Goal: Navigation & Orientation: Understand site structure

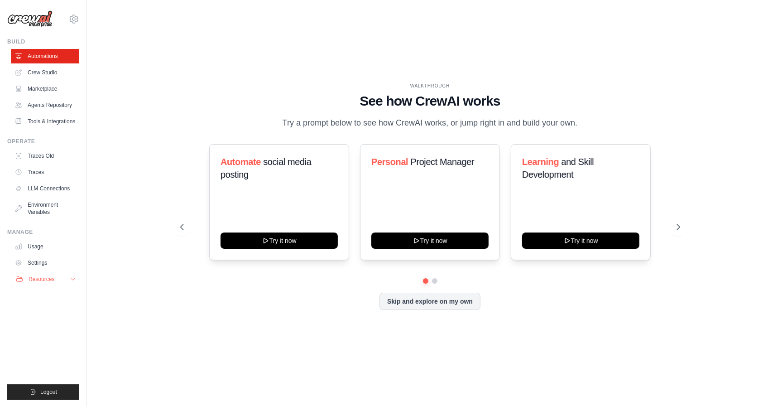
click at [63, 279] on button "Resources" at bounding box center [46, 279] width 68 height 14
click at [48, 104] on link "Agents Repository" at bounding box center [46, 105] width 68 height 14
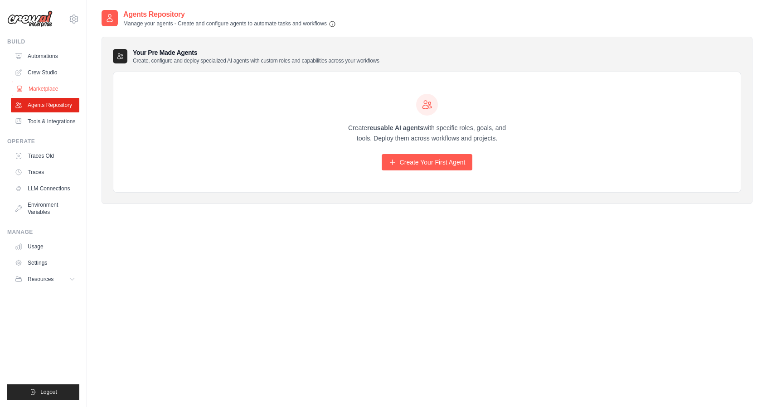
click at [46, 91] on link "Marketplace" at bounding box center [46, 89] width 68 height 14
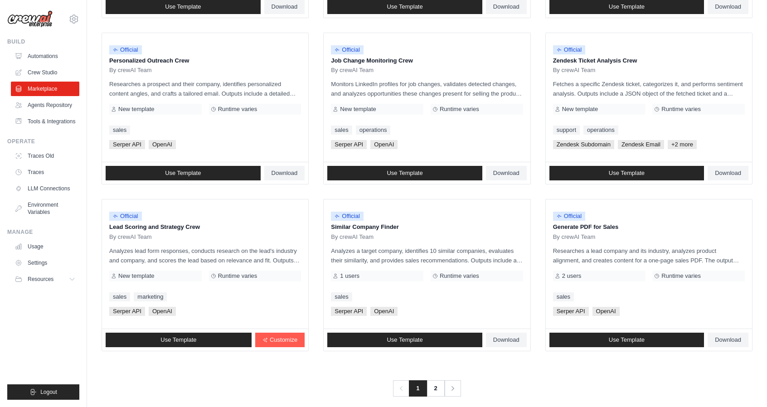
scroll to position [430, 0]
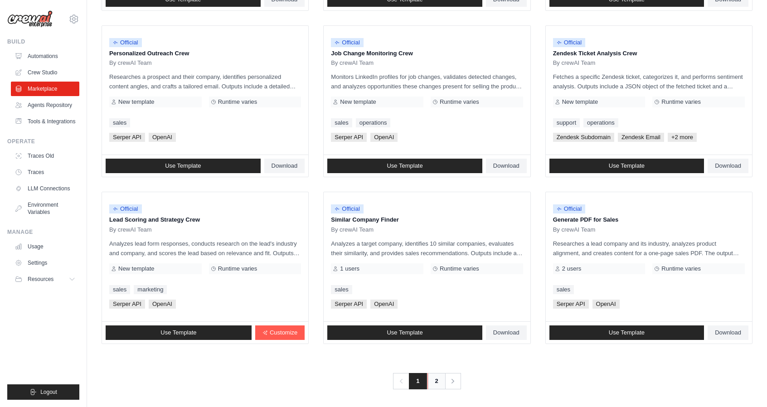
click at [441, 379] on link "2" at bounding box center [436, 381] width 18 height 16
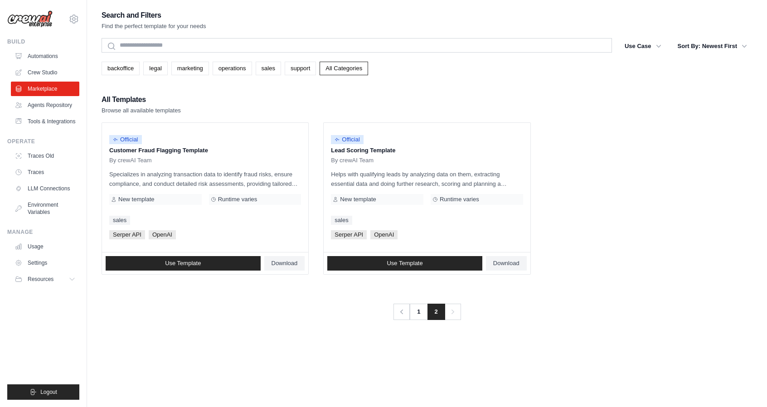
scroll to position [18, 0]
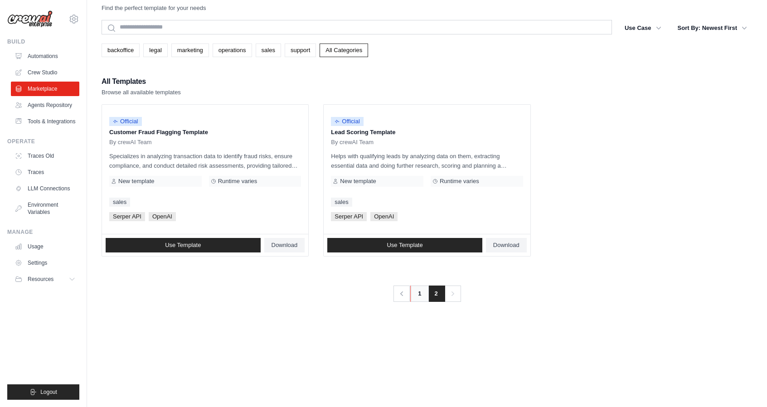
click at [415, 291] on link "1" at bounding box center [419, 293] width 18 height 16
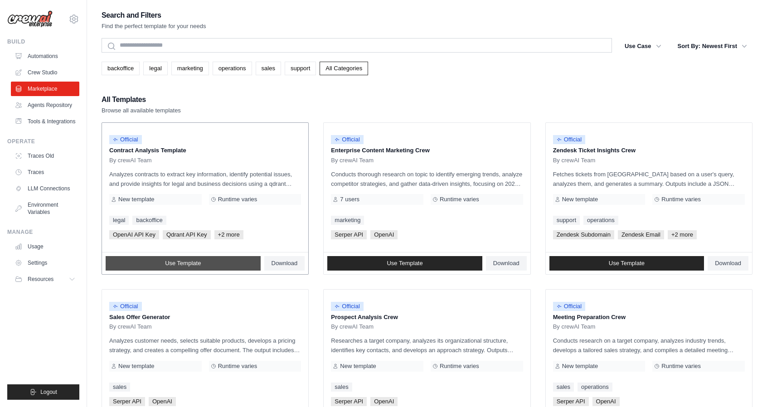
click at [237, 263] on link "Use Template" at bounding box center [183, 263] width 155 height 14
click at [268, 260] on link "Download" at bounding box center [284, 263] width 41 height 14
click at [227, 66] on link "operations" at bounding box center [231, 69] width 39 height 14
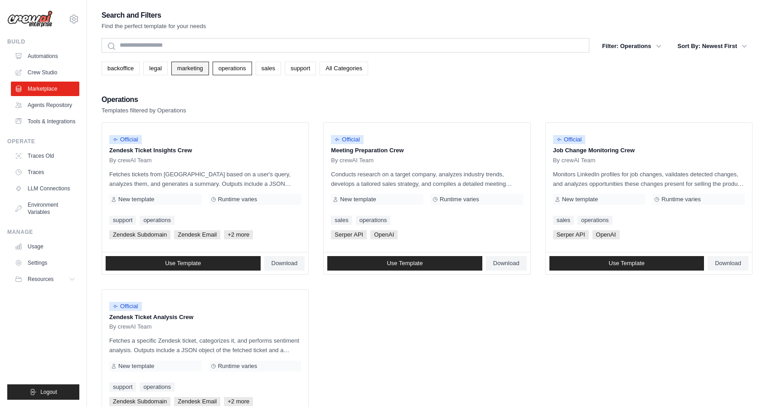
click at [179, 64] on link "marketing" at bounding box center [190, 69] width 38 height 14
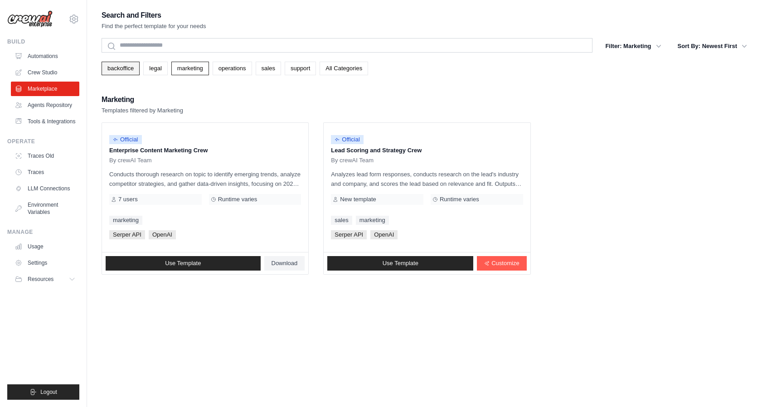
click at [136, 66] on link "backoffice" at bounding box center [120, 69] width 38 height 14
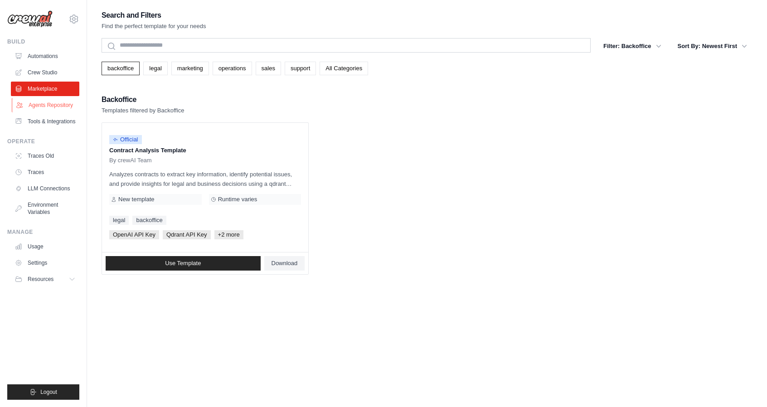
click at [54, 103] on link "Agents Repository" at bounding box center [46, 105] width 68 height 14
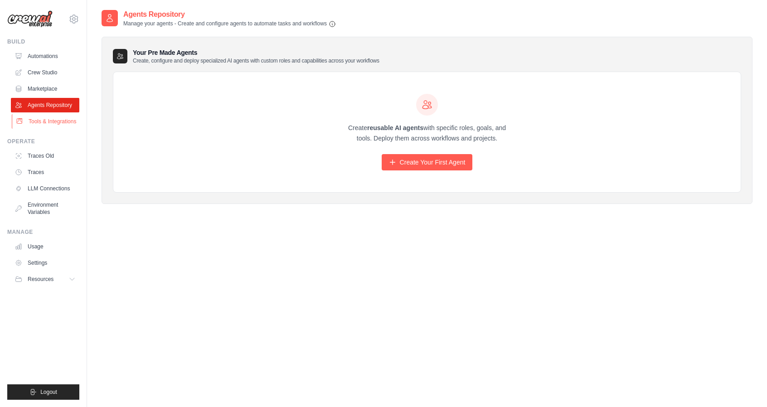
click at [52, 121] on link "Tools & Integrations" at bounding box center [46, 121] width 68 height 14
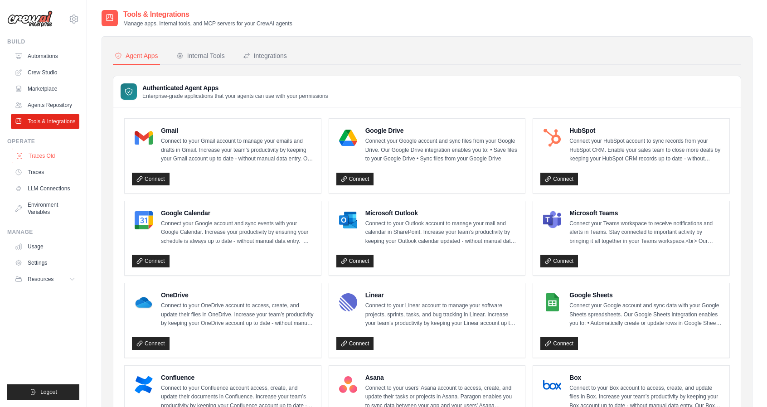
click at [39, 154] on link "Traces Old" at bounding box center [46, 156] width 68 height 14
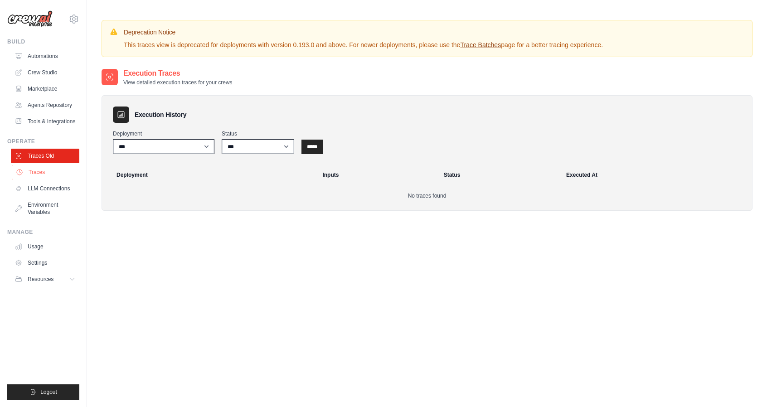
click at [39, 173] on link "Traces" at bounding box center [46, 172] width 68 height 14
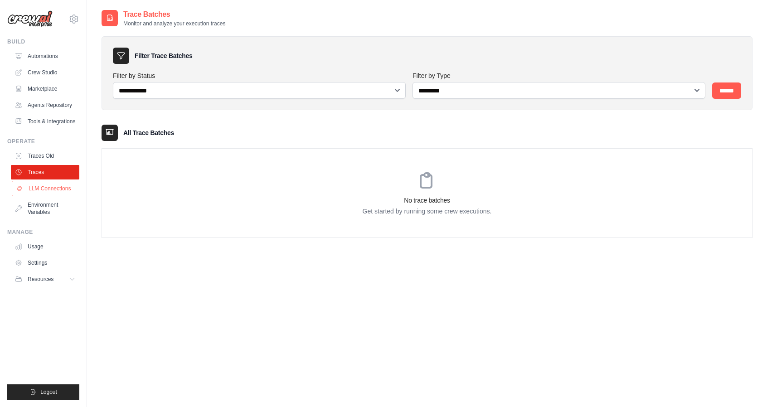
click at [54, 190] on link "LLM Connections" at bounding box center [46, 188] width 68 height 14
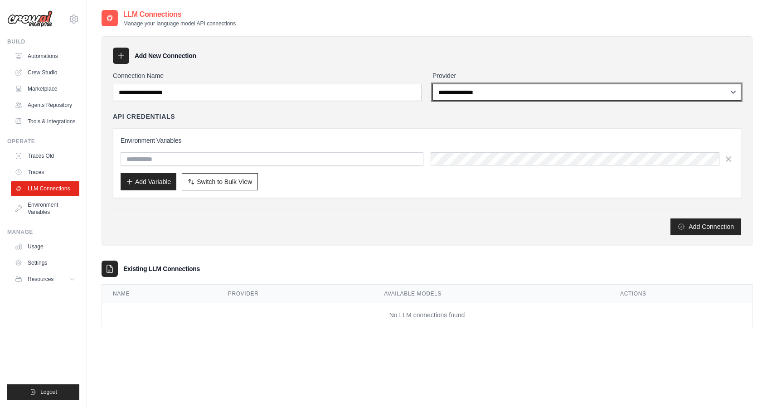
click at [527, 97] on select "**********" at bounding box center [586, 92] width 309 height 17
click at [509, 92] on select "**********" at bounding box center [586, 92] width 309 height 17
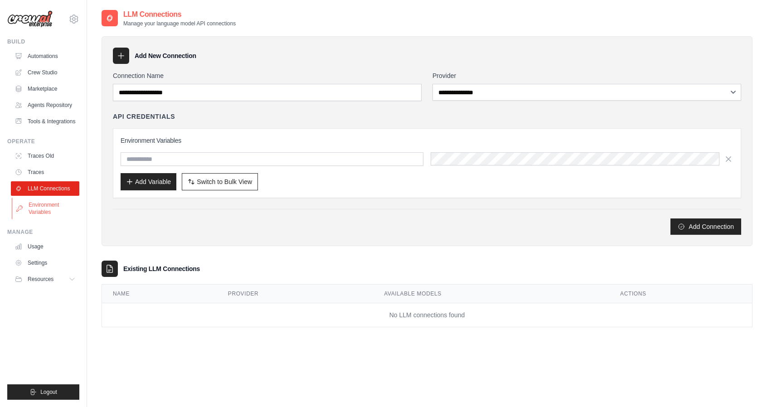
click at [57, 207] on link "Environment Variables" at bounding box center [46, 209] width 68 height 22
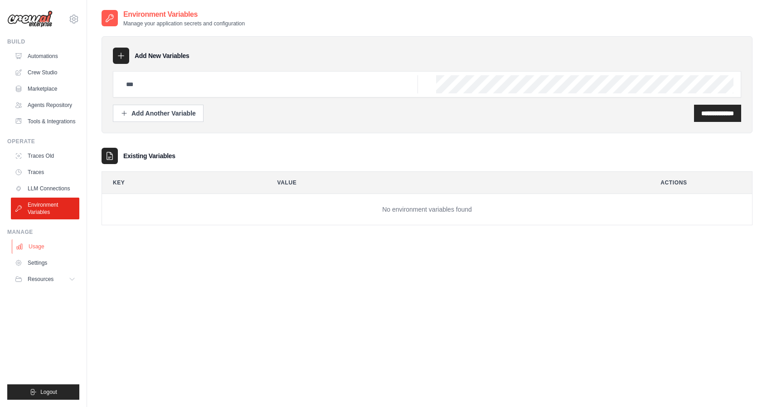
click at [43, 241] on link "Usage" at bounding box center [46, 246] width 68 height 14
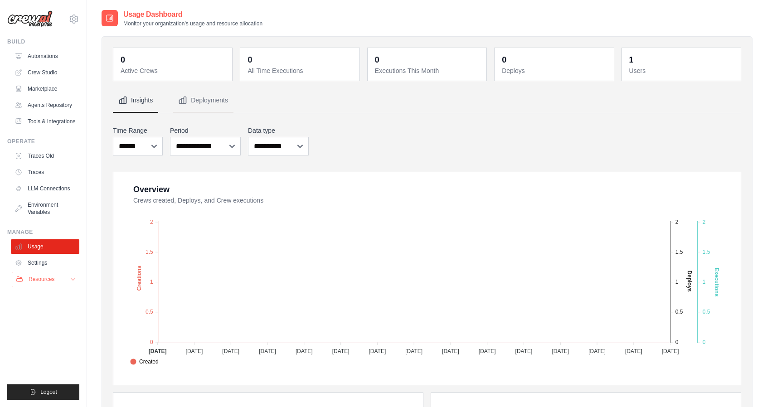
click at [61, 278] on button "Resources" at bounding box center [46, 279] width 68 height 14
click at [53, 294] on span "Documentation" at bounding box center [50, 294] width 37 height 7
click at [41, 306] on span "GitHub" at bounding box center [40, 308] width 17 height 7
